Goal: Transaction & Acquisition: Download file/media

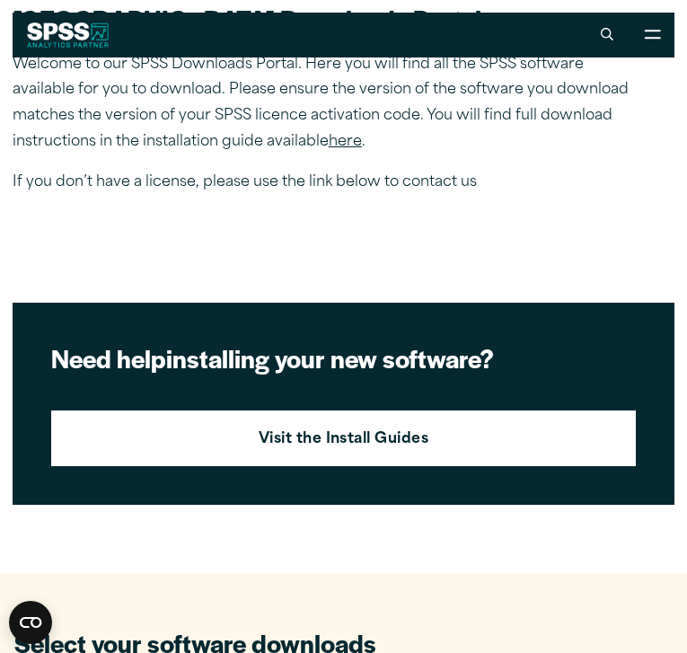
scroll to position [237, 0]
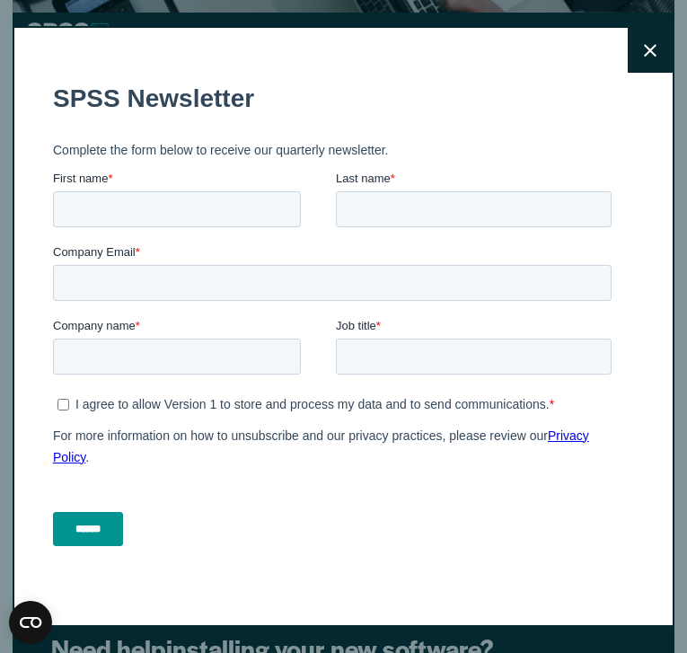
click at [646, 52] on icon at bounding box center [650, 50] width 13 height 13
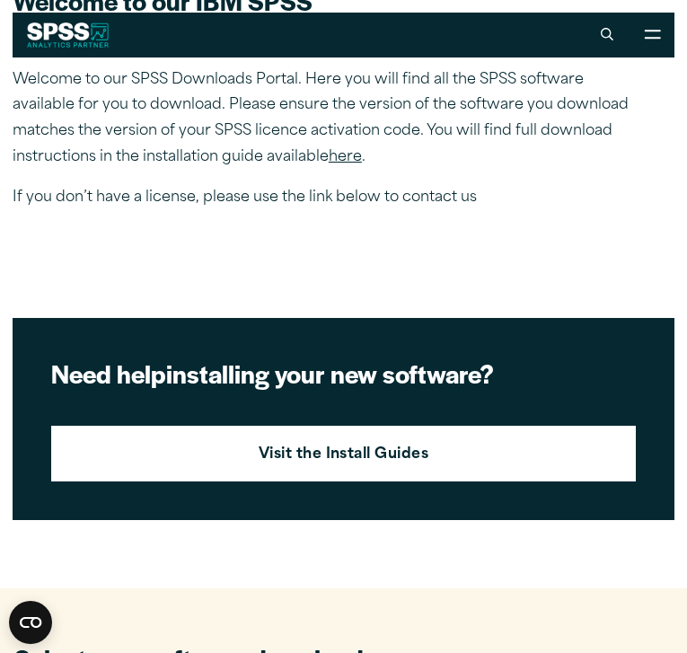
scroll to position [505, 0]
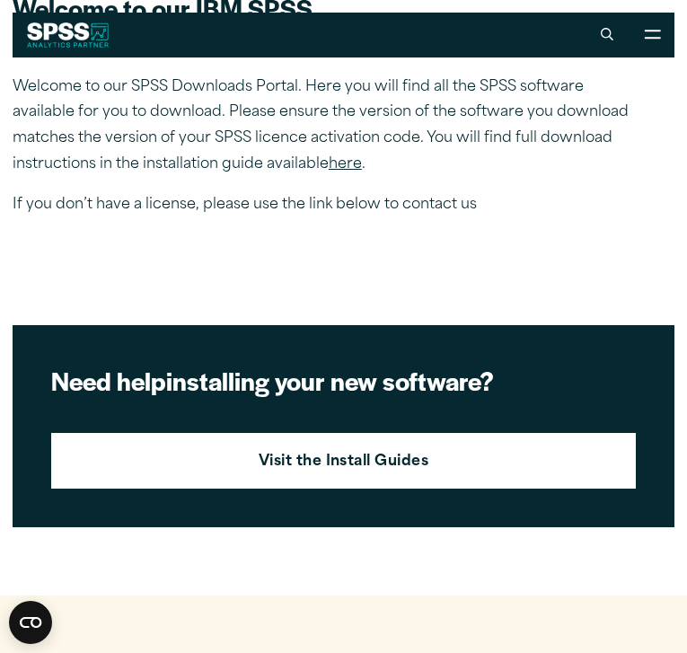
click at [344, 158] on link "here" at bounding box center [345, 164] width 33 height 14
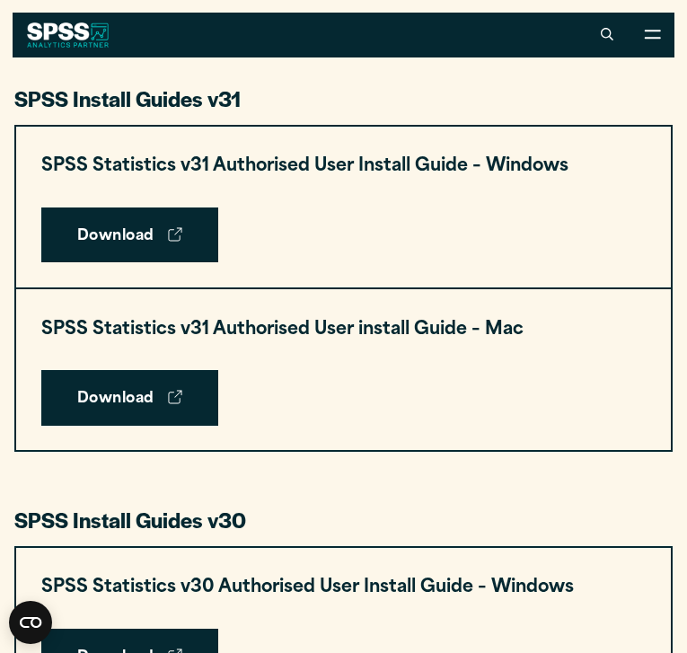
scroll to position [849, 0]
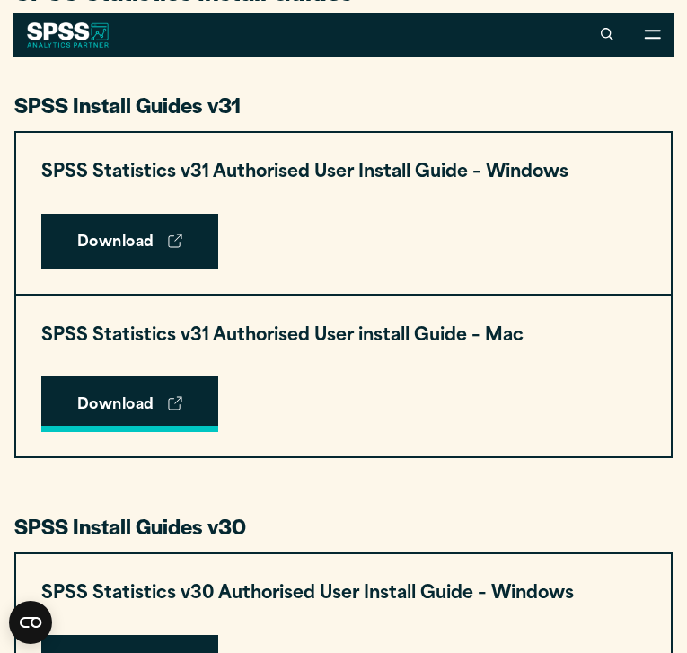
click at [182, 402] on use at bounding box center [175, 403] width 13 height 13
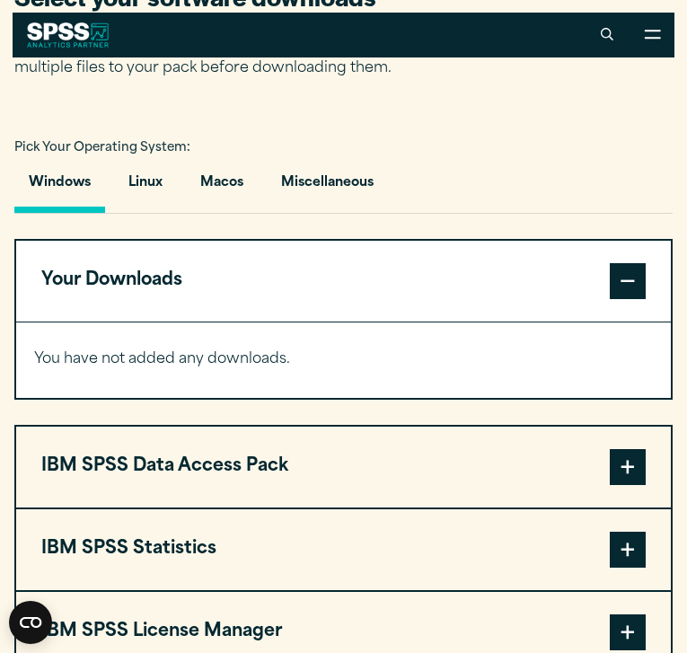
scroll to position [1192, 0]
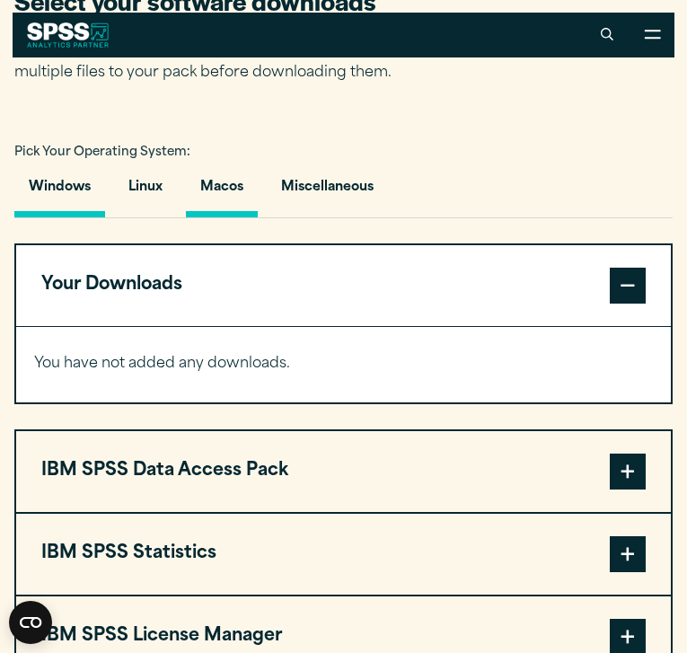
click at [238, 200] on button "Macos" at bounding box center [222, 191] width 72 height 51
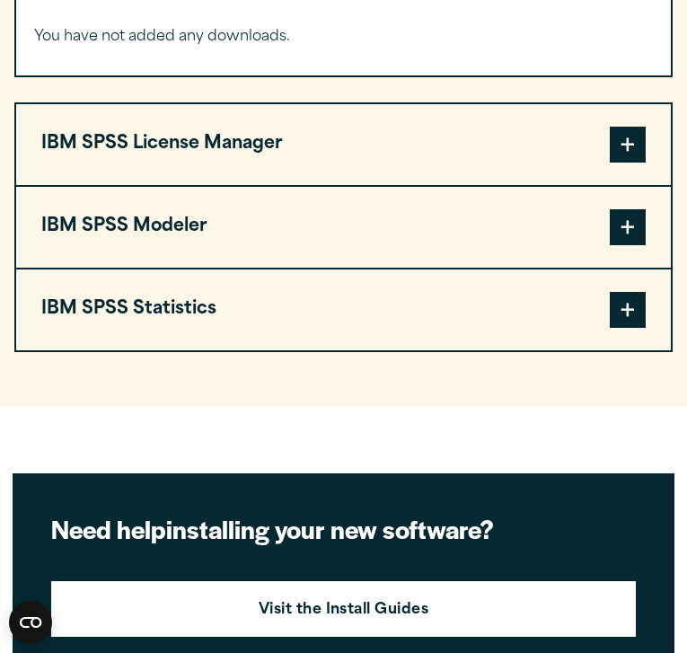
scroll to position [1523, 0]
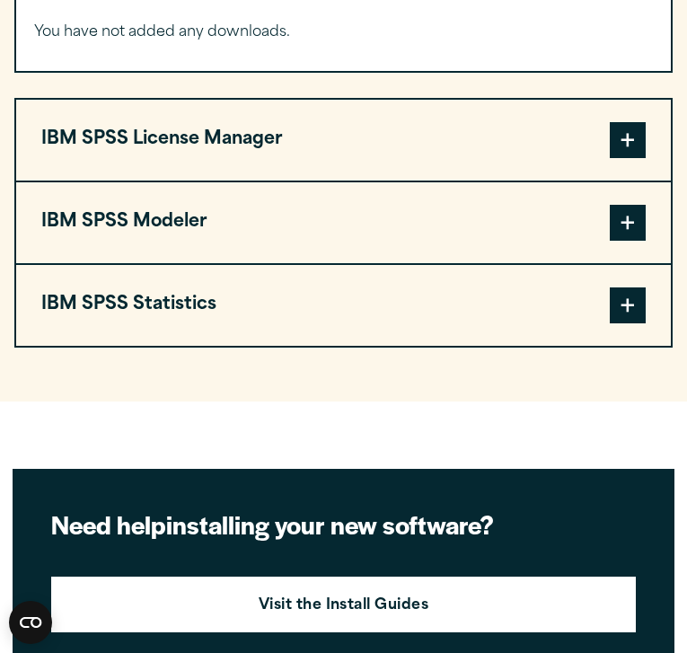
click at [293, 325] on button "IBM SPSS Statistics" at bounding box center [343, 305] width 655 height 81
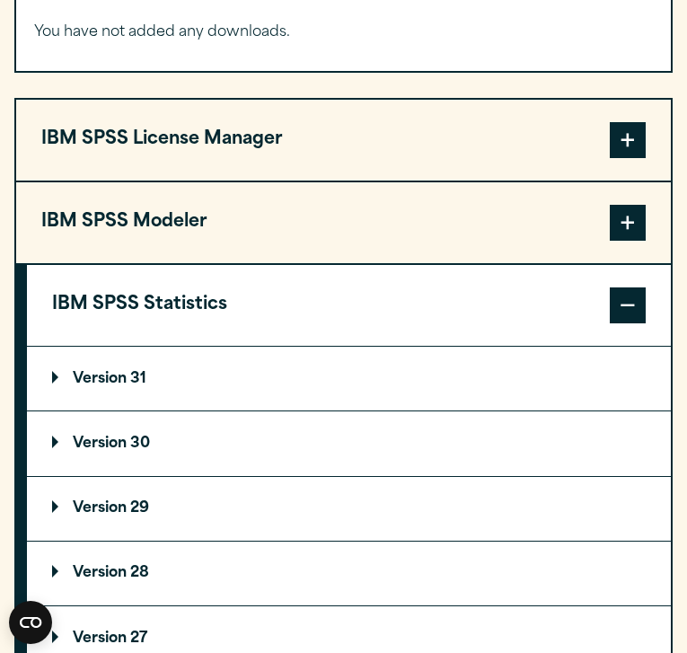
scroll to position [1552, 0]
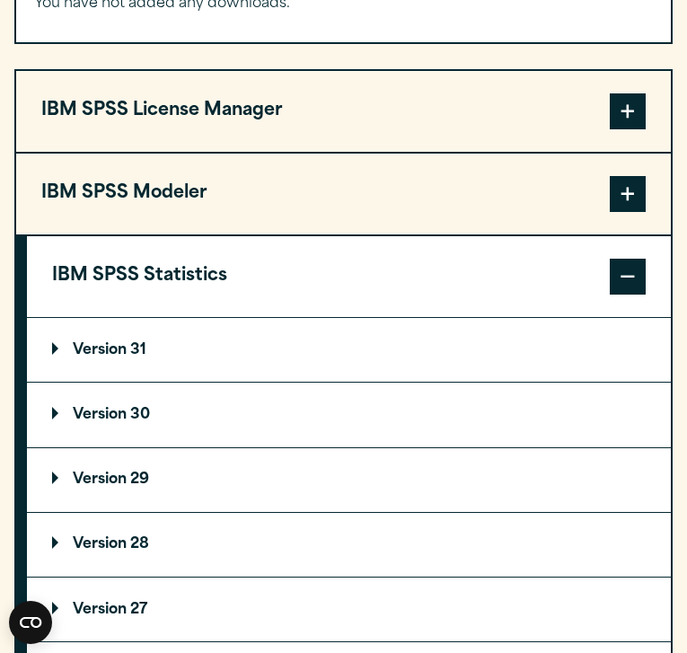
click at [131, 357] on p "Version 31" at bounding box center [99, 350] width 94 height 14
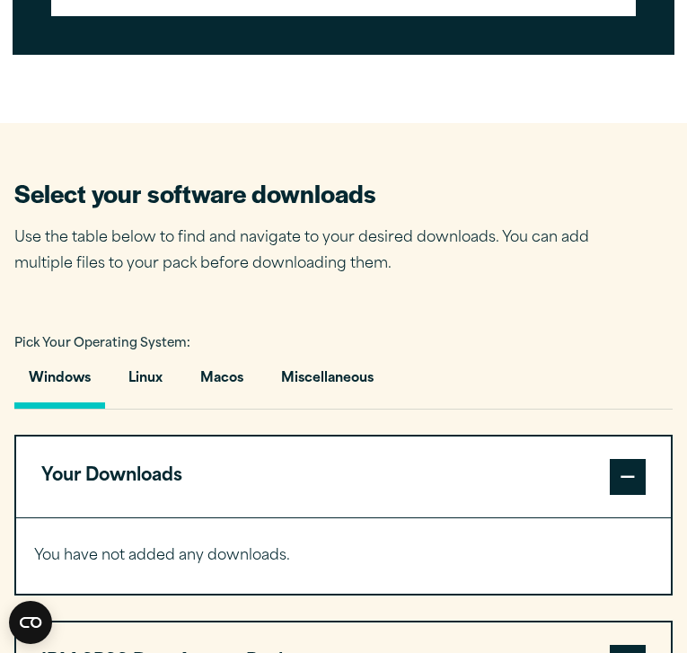
scroll to position [979, 0]
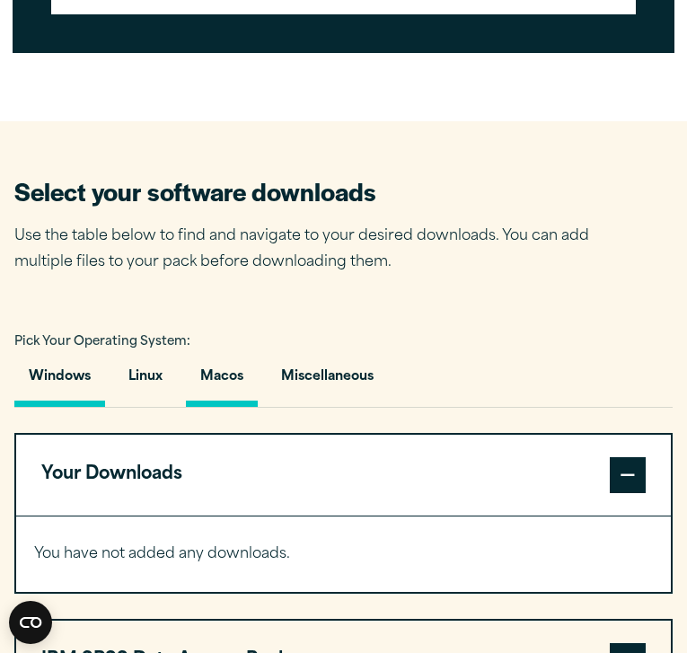
click at [213, 407] on button "Macos" at bounding box center [222, 381] width 72 height 51
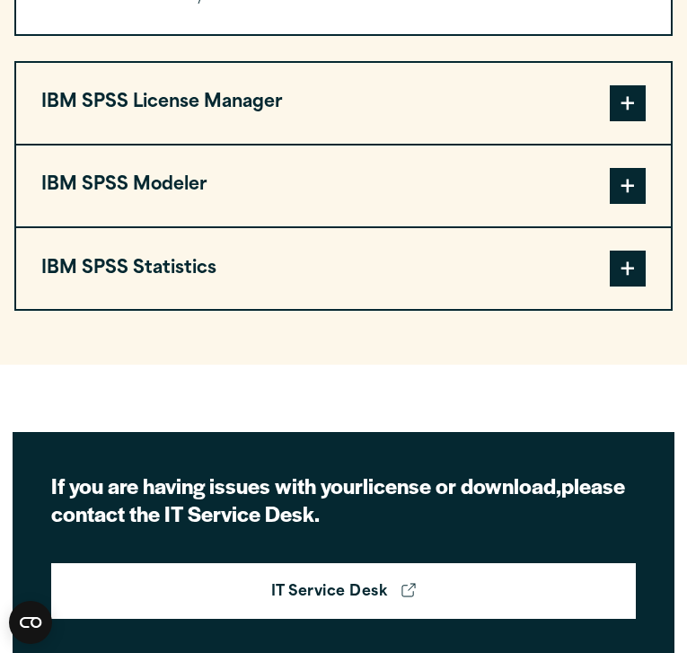
scroll to position [1565, 0]
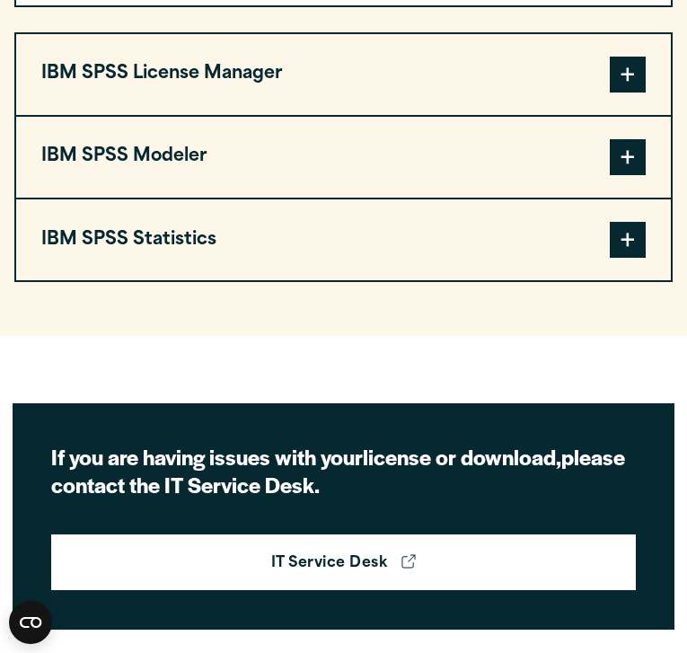
click at [314, 225] on button "IBM SPSS Statistics" at bounding box center [343, 239] width 655 height 81
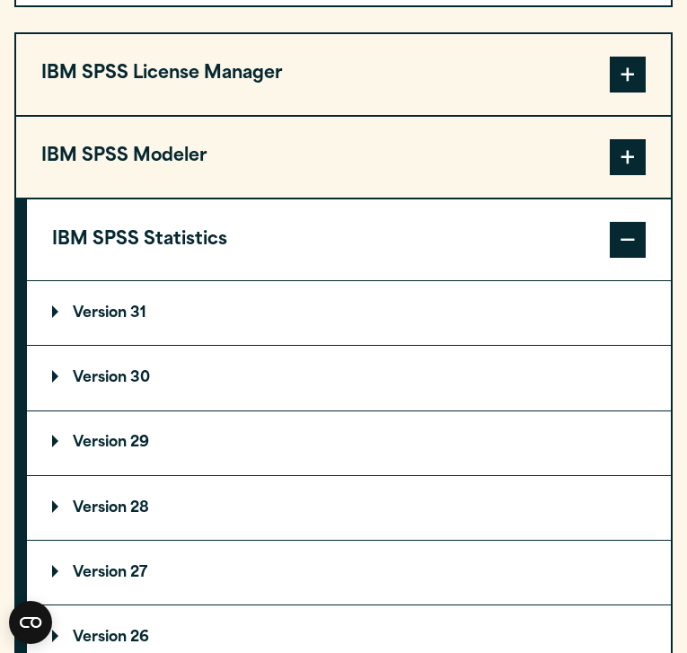
click at [103, 321] on p "Version 31" at bounding box center [99, 313] width 94 height 14
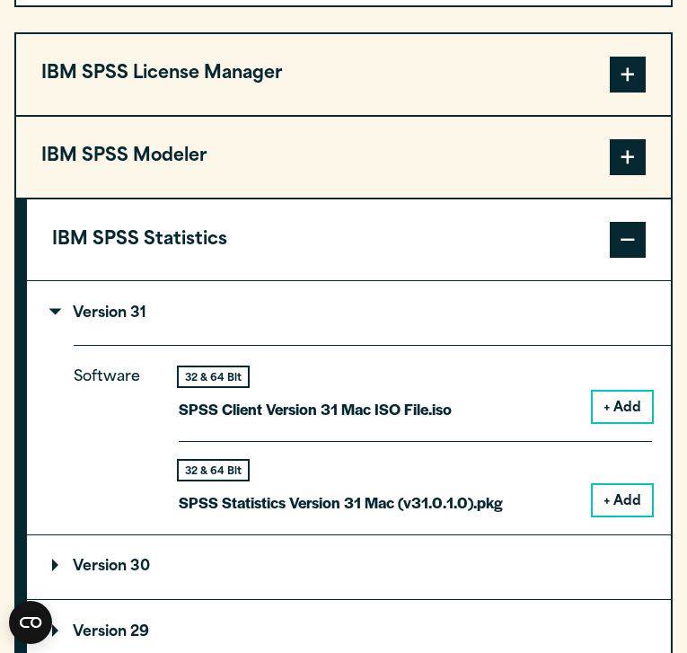
click at [96, 319] on p "Version 31" at bounding box center [99, 313] width 94 height 14
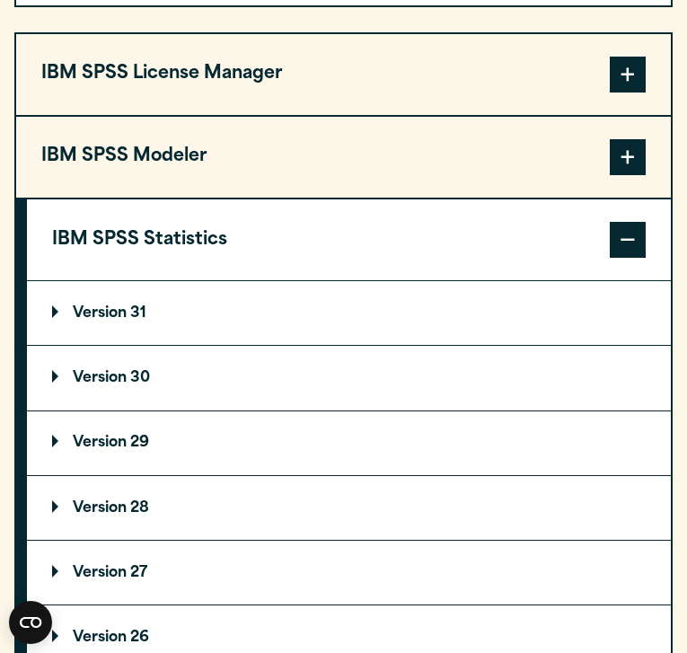
click at [93, 385] on p "Version 30" at bounding box center [101, 378] width 98 height 14
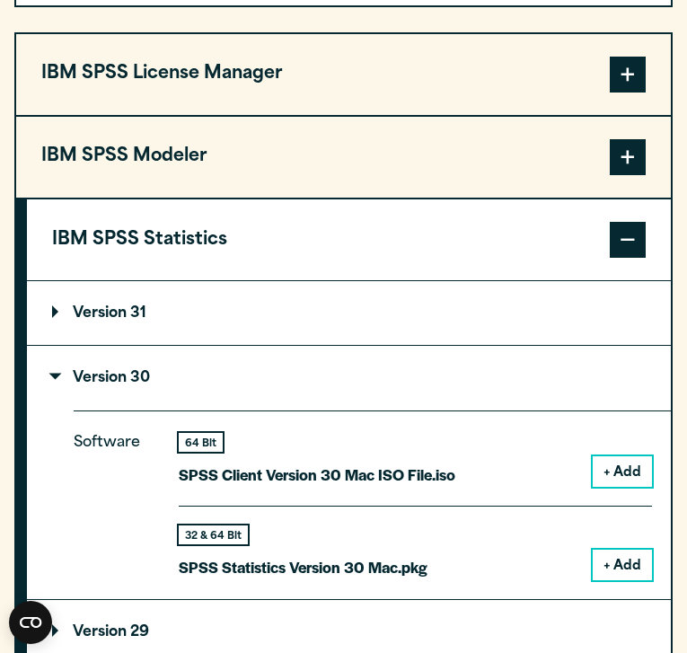
scroll to position [1590, 0]
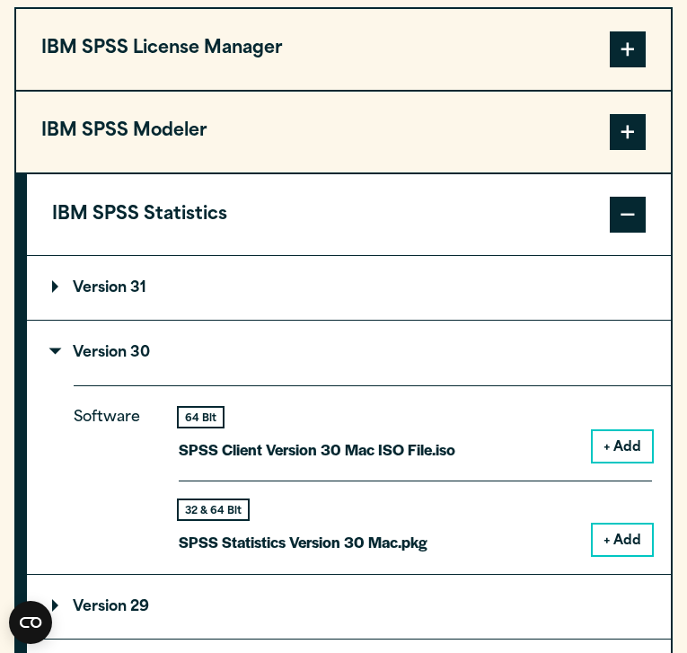
click at [612, 554] on button "+ Add" at bounding box center [622, 539] width 59 height 31
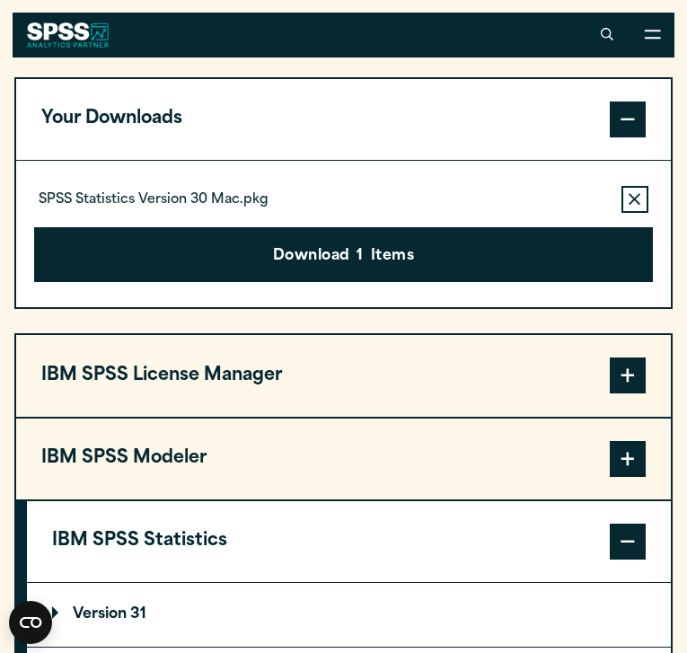
scroll to position [1275, 0]
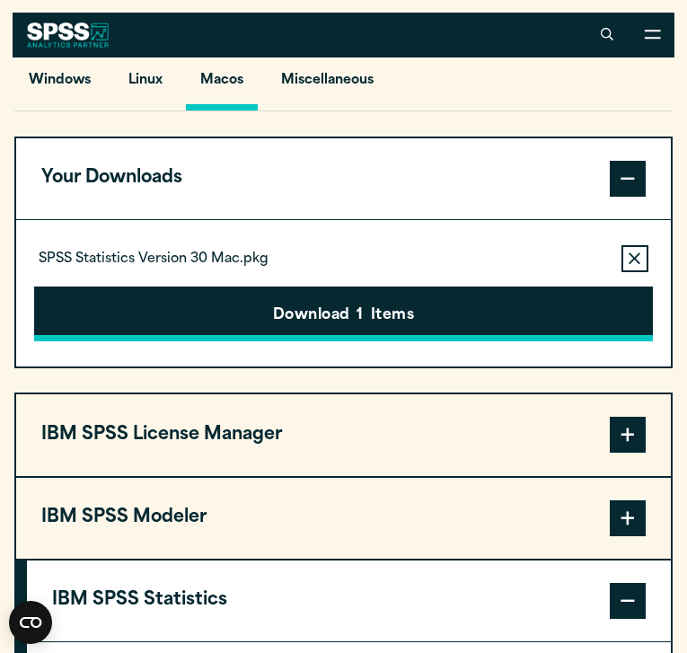
click at [420, 320] on button "Download 1 Items" at bounding box center [343, 314] width 618 height 56
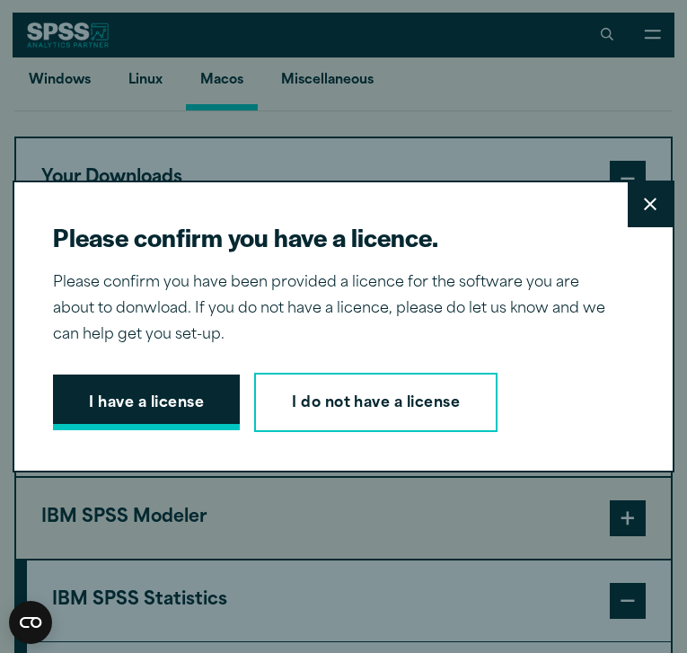
click at [172, 406] on button "I have a license" at bounding box center [146, 402] width 187 height 56
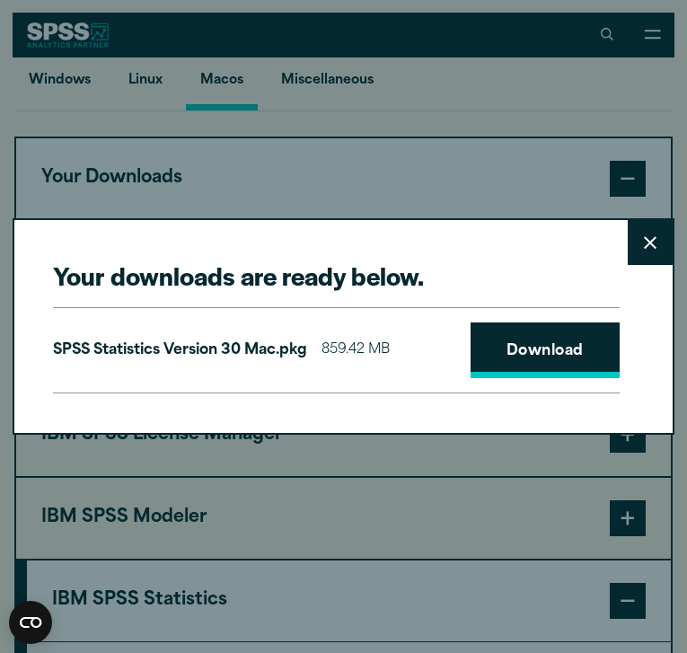
click at [505, 348] on link "Download" at bounding box center [545, 350] width 149 height 56
